Goal: Obtain resource: Download file/media

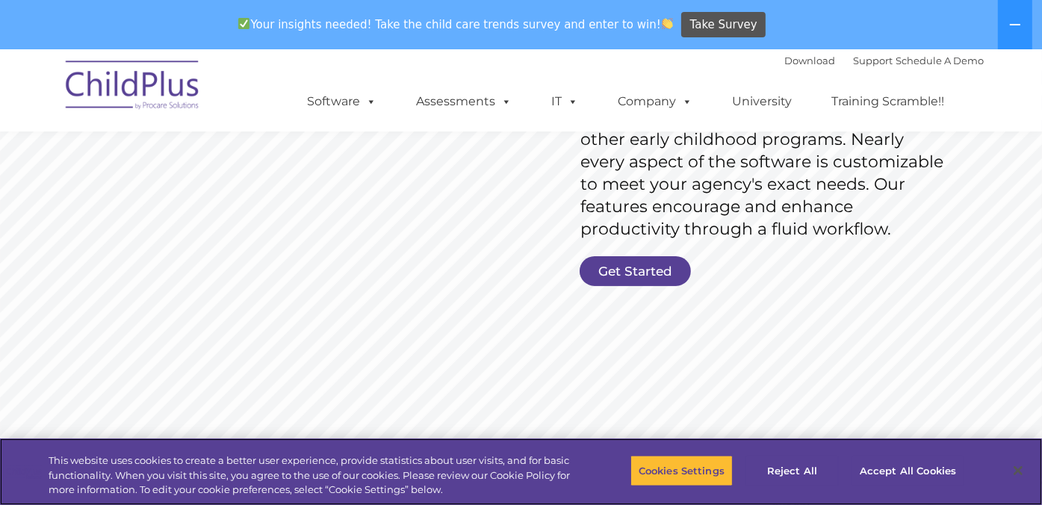
scroll to position [295, 0]
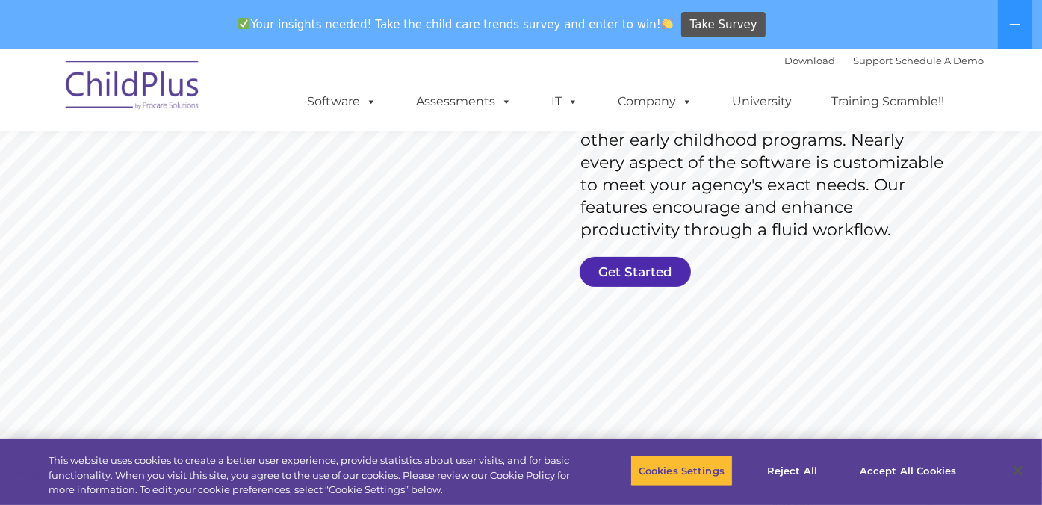
click at [627, 270] on link "Get Started" at bounding box center [635, 272] width 111 height 30
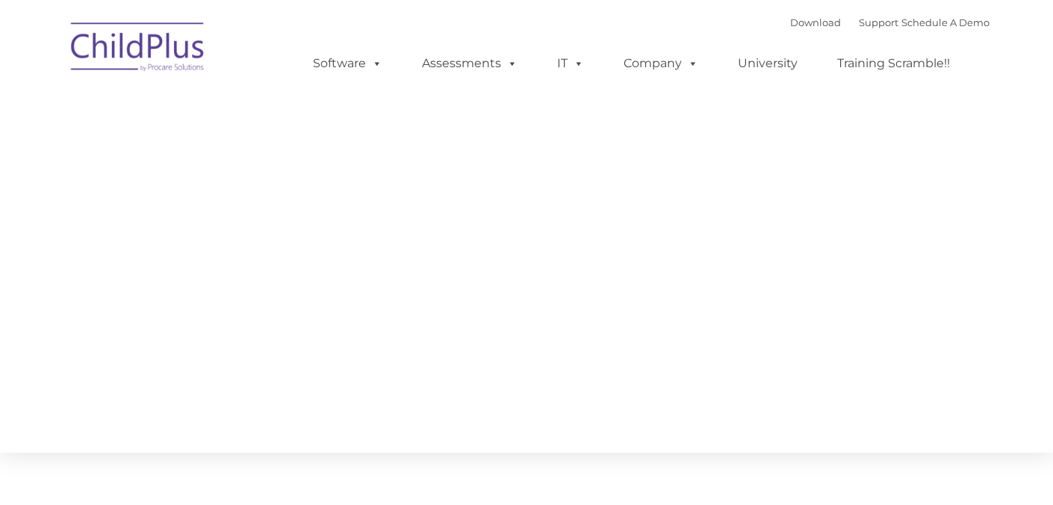
type input ""
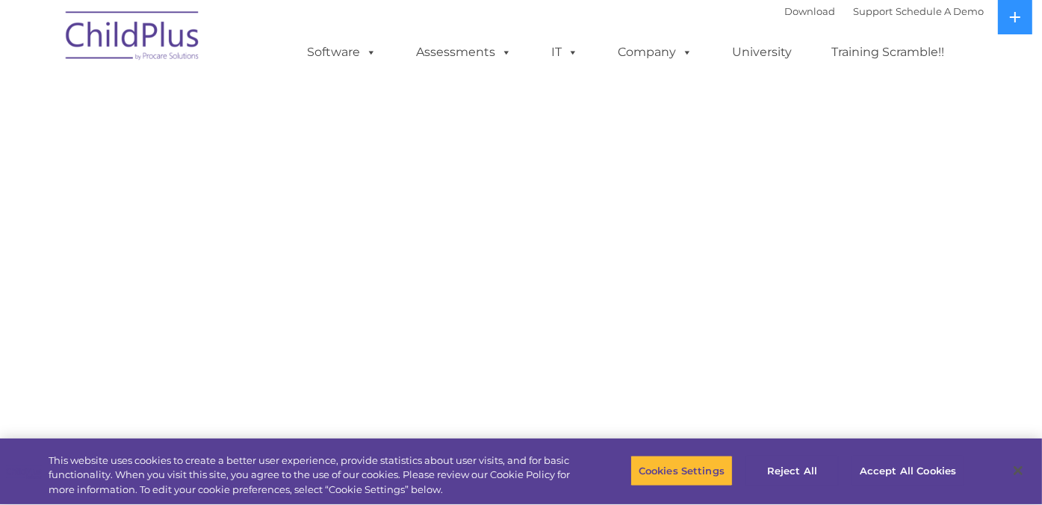
select select "MEDIUM"
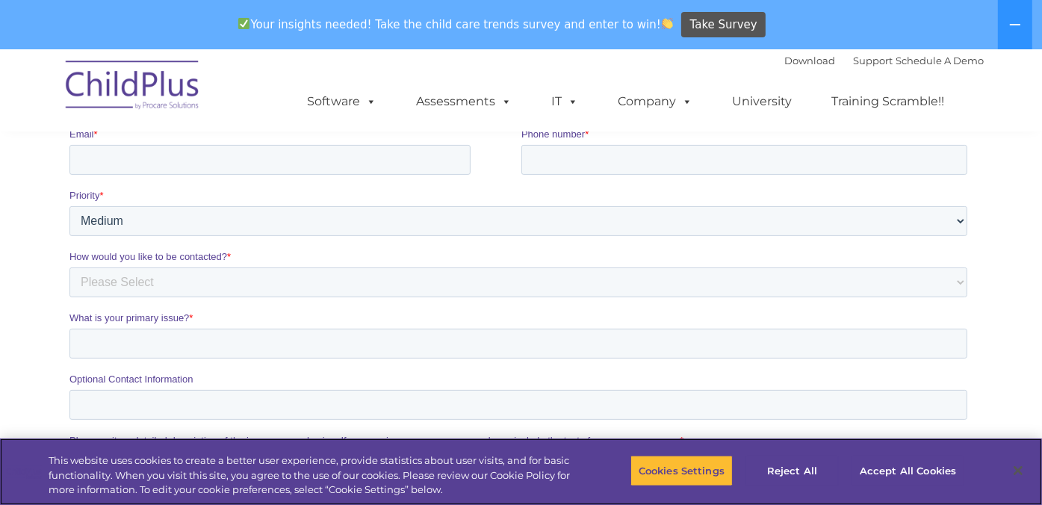
scroll to position [332, 0]
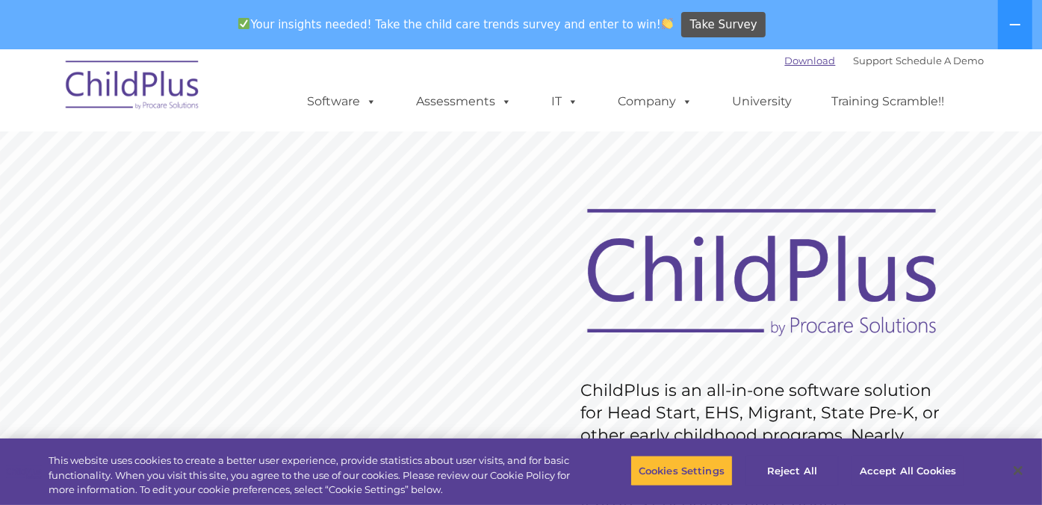
click at [792, 60] on link "Download" at bounding box center [810, 61] width 51 height 12
